Goal: Task Accomplishment & Management: Manage account settings

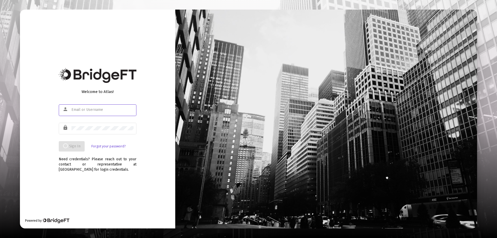
type input "[PERSON_NAME][EMAIL_ADDRESS][DOMAIN_NAME]"
type input "daniel@sweetgrassfp.com"
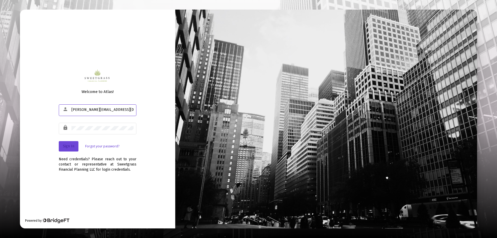
click at [70, 147] on span "Sign In" at bounding box center [68, 146] width 11 height 4
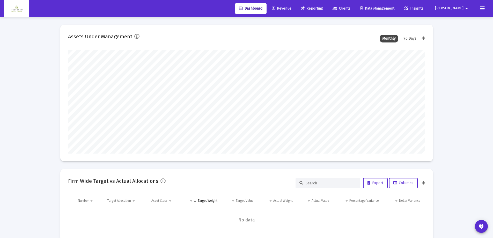
type input "2025-09-25"
type input "daniel@sweetgrassfp.com"
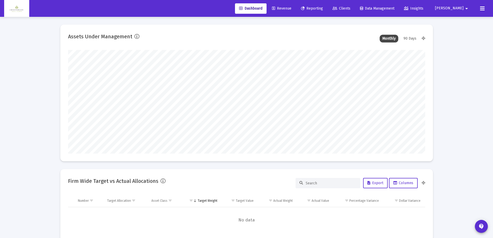
click at [410, 36] on div "90 Days" at bounding box center [410, 39] width 18 height 8
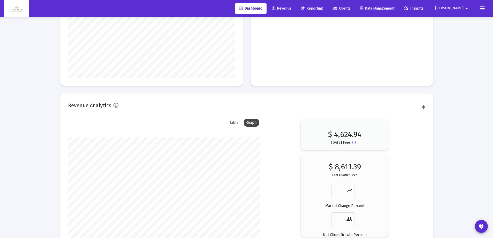
scroll to position [780, 0]
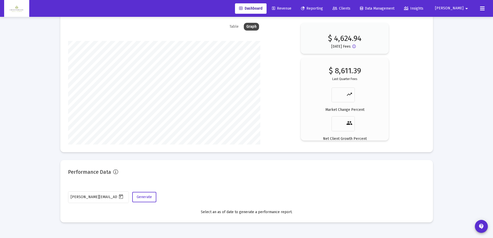
click at [466, 8] on mat-icon "arrow_drop_down" at bounding box center [466, 8] width 6 height 10
click at [463, 24] on span "Settings" at bounding box center [465, 22] width 15 height 12
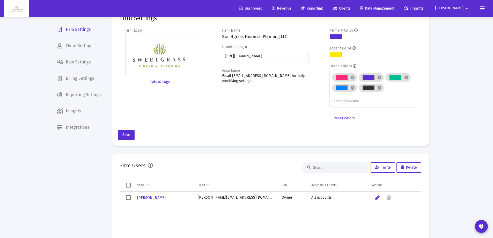
click at [79, 78] on span "Billing Settings" at bounding box center [79, 78] width 53 height 12
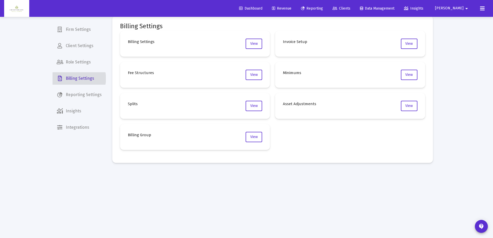
scroll to position [9, 0]
click at [77, 28] on span "Firm Settings" at bounding box center [79, 29] width 53 height 12
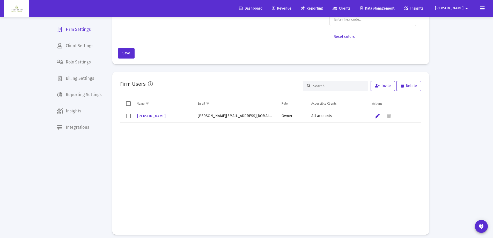
scroll to position [112, 0]
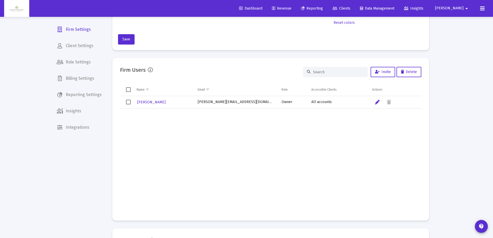
click at [78, 131] on span "Integrations" at bounding box center [79, 127] width 53 height 12
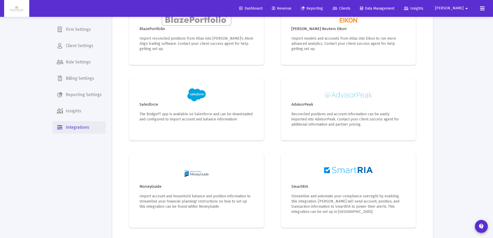
scroll to position [199, 0]
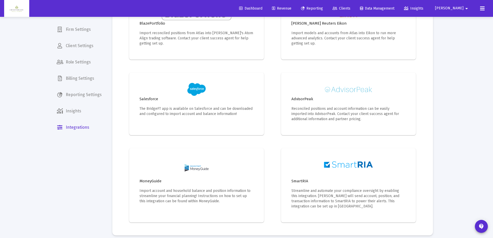
click at [94, 110] on span "Insights" at bounding box center [79, 111] width 53 height 12
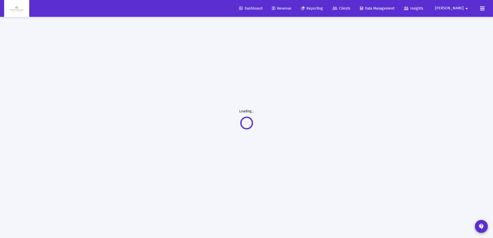
scroll to position [17, 0]
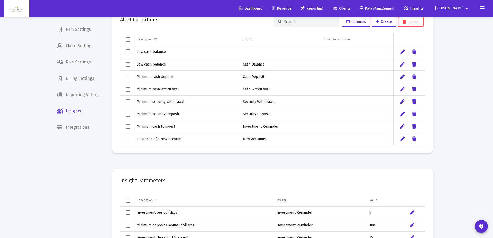
click at [75, 79] on span "Billing Settings" at bounding box center [79, 78] width 53 height 12
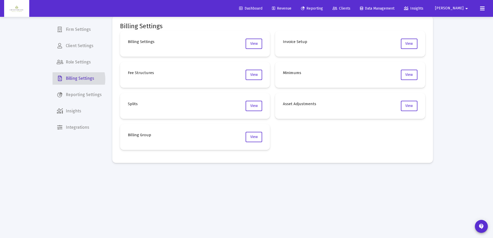
scroll to position [9, 0]
click at [480, 224] on mat-icon "contact_support" at bounding box center [481, 226] width 6 height 6
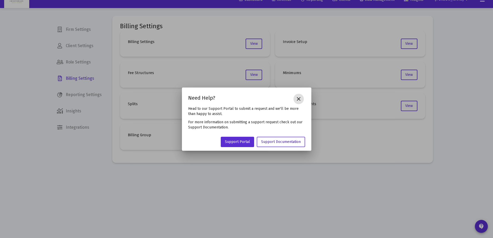
click at [279, 141] on span "Support Documentation" at bounding box center [281, 141] width 40 height 4
drag, startPoint x: 300, startPoint y: 99, endPoint x: 303, endPoint y: 97, distance: 4.2
click at [300, 99] on mat-icon "close" at bounding box center [298, 99] width 6 height 6
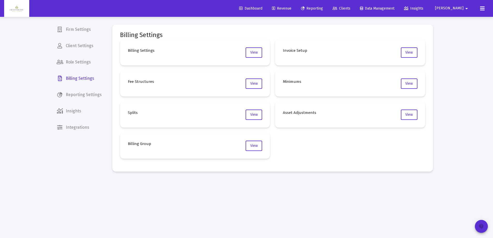
scroll to position [9, 0]
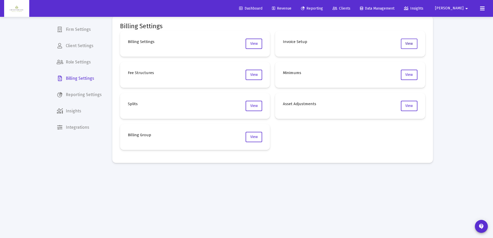
click at [407, 45] on span "View" at bounding box center [409, 43] width 8 height 4
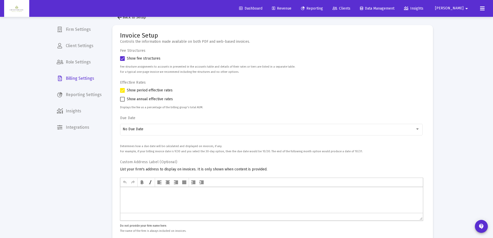
scroll to position [9, 0]
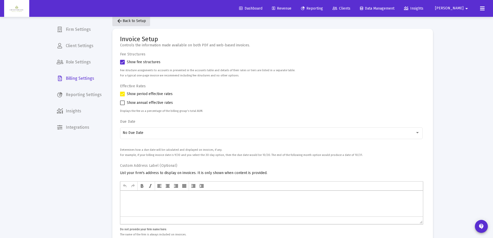
click at [118, 20] on mat-icon "arrow_back" at bounding box center [119, 21] width 6 height 6
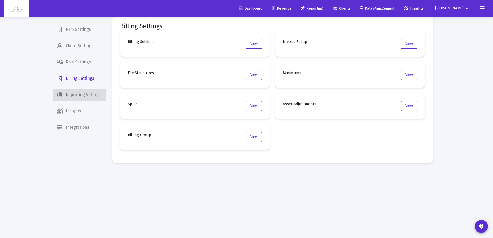
click at [87, 93] on span "Reporting Settings" at bounding box center [79, 94] width 53 height 12
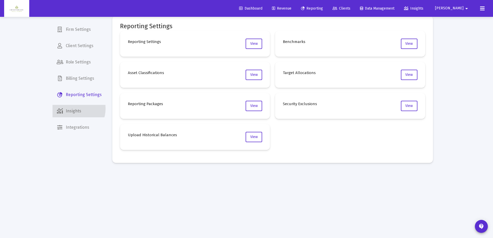
click at [71, 108] on span "Insights" at bounding box center [79, 111] width 53 height 12
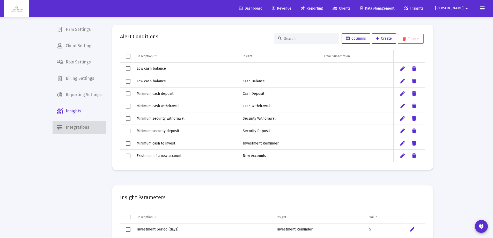
click at [81, 129] on span "Integrations" at bounding box center [79, 127] width 53 height 12
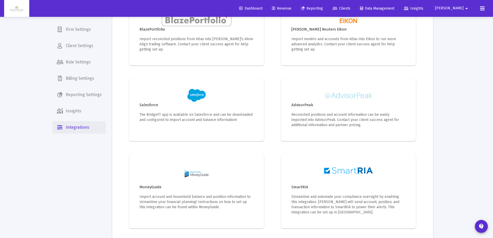
scroll to position [199, 0]
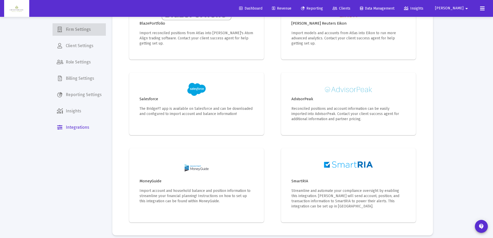
click at [81, 28] on span "Firm Settings" at bounding box center [79, 29] width 53 height 12
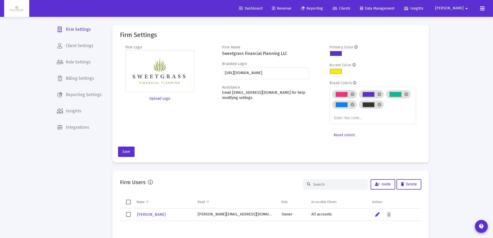
click at [463, 9] on span "[PERSON_NAME]" at bounding box center [449, 8] width 28 height 4
click at [462, 20] on span "Settings" at bounding box center [465, 22] width 15 height 12
click at [483, 9] on icon at bounding box center [482, 8] width 5 height 6
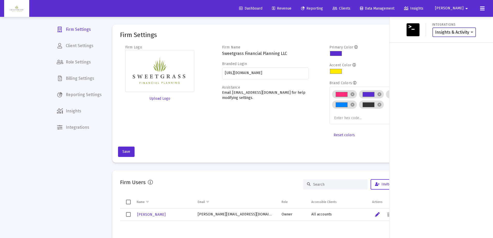
click at [470, 33] on select "Insights & Activity Wealthbox" at bounding box center [454, 32] width 38 height 5
click at [457, 9] on span "[PERSON_NAME]" at bounding box center [449, 8] width 28 height 4
click at [463, 23] on span "Settings" at bounding box center [465, 22] width 15 height 12
click at [423, 7] on span "Insights" at bounding box center [413, 8] width 19 height 4
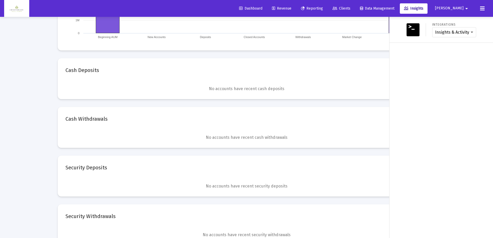
scroll to position [440, 0]
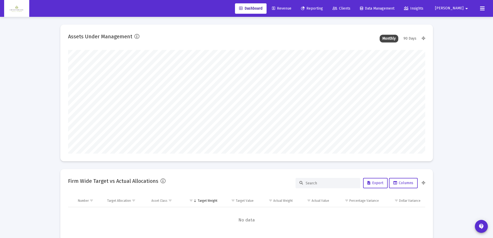
scroll to position [103, 357]
type input "2025-09-25"
type input "daniel@sweetgrassfp.com"
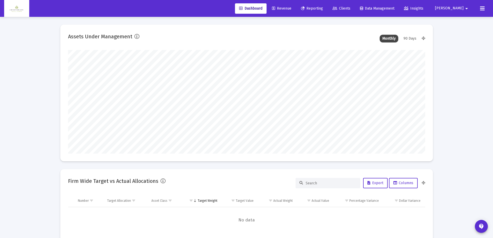
scroll to position [780, 0]
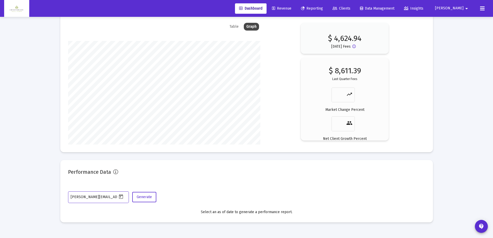
click at [483, 9] on icon at bounding box center [482, 8] width 5 height 6
